Goal: Information Seeking & Learning: Learn about a topic

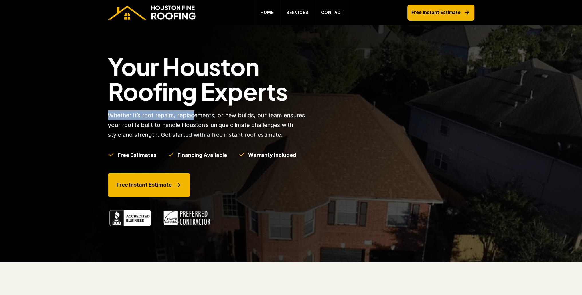
drag, startPoint x: 108, startPoint y: 114, endPoint x: 192, endPoint y: 114, distance: 83.9
click at [192, 114] on p "Whether it’s roof repairs, replacements, or new builds, our team ensures your r…" at bounding box center [207, 124] width 198 height 29
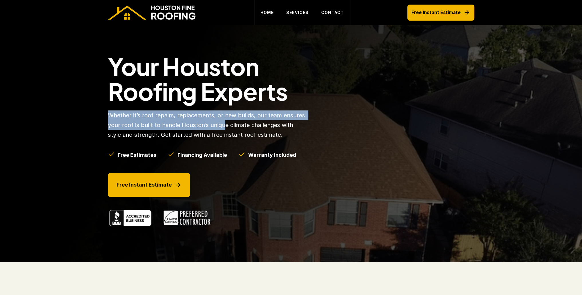
drag, startPoint x: 110, startPoint y: 115, endPoint x: 224, endPoint y: 121, distance: 115.0
click at [224, 121] on p "Whether it’s roof repairs, replacements, or new builds, our team ensures your r…" at bounding box center [207, 124] width 198 height 29
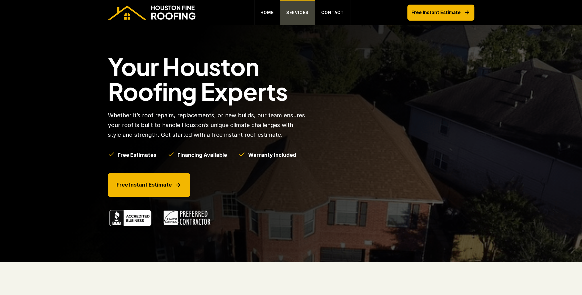
click at [296, 13] on p "SERVICES" at bounding box center [297, 12] width 22 height 7
drag, startPoint x: 117, startPoint y: 155, endPoint x: 151, endPoint y: 152, distance: 34.2
click at [151, 152] on div "Free Estimates" at bounding box center [132, 155] width 48 height 8
click at [151, 152] on h5 "Free Estimates" at bounding box center [137, 154] width 39 height 7
drag, startPoint x: 250, startPoint y: 155, endPoint x: 276, endPoint y: 153, distance: 25.8
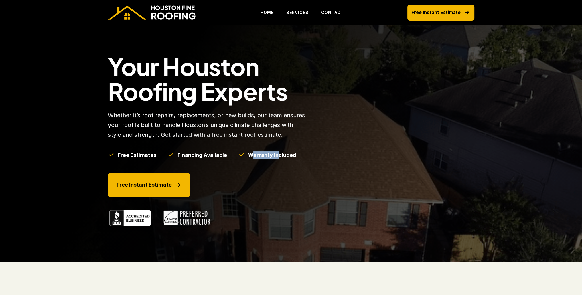
click at [276, 153] on h5 "Warranty Included" at bounding box center [272, 154] width 48 height 7
click at [275, 155] on h5 "Warranty Included" at bounding box center [272, 154] width 48 height 7
click at [269, 158] on h5 "Warranty Included" at bounding box center [272, 154] width 48 height 7
click at [225, 155] on div "Free Estimates Financing Available Warranty Included" at bounding box center [202, 156] width 188 height 11
click at [106, 113] on div "Your Houston Roofing Experts Whether it’s roof repairs, replacements, or new bu…" at bounding box center [291, 143] width 378 height 237
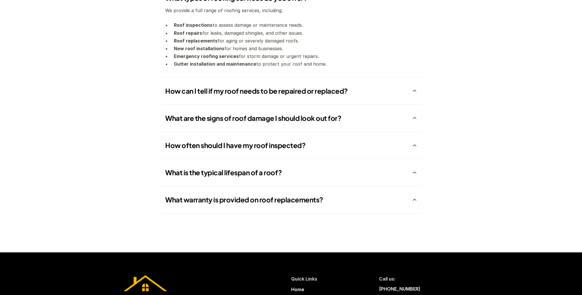
scroll to position [1394, 0]
